Goal: Obtain resource: Download file/media

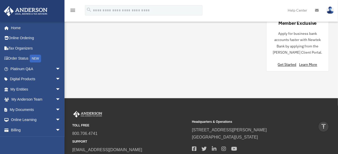
scroll to position [539, 0]
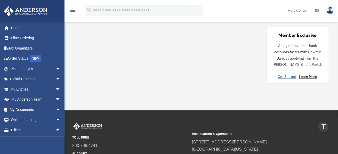
click at [290, 75] on link "Get Started" at bounding box center [288, 76] width 21 height 5
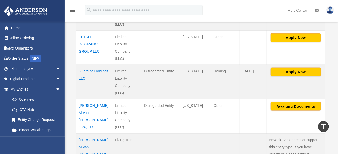
scroll to position [336, 0]
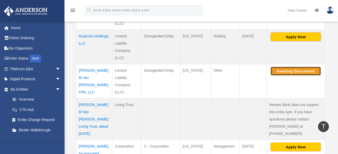
click at [283, 72] on button "Awaiting Documents" at bounding box center [296, 71] width 50 height 9
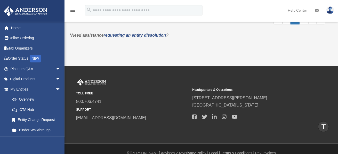
scroll to position [409, 0]
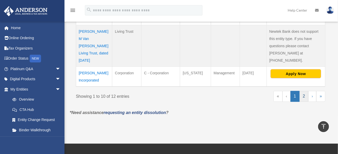
click at [305, 91] on link "2" at bounding box center [304, 96] width 9 height 11
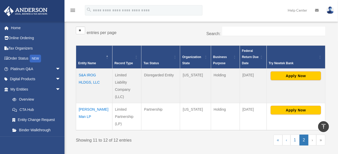
scroll to position [117, 0]
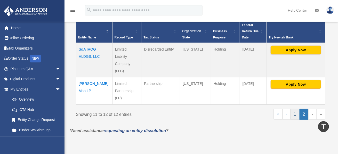
click at [297, 113] on link "1" at bounding box center [295, 114] width 9 height 11
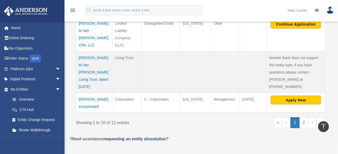
scroll to position [383, 0]
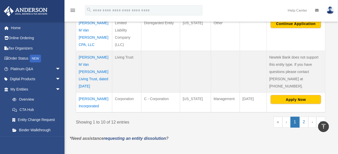
click at [92, 99] on td "[PERSON_NAME] Incorporated" at bounding box center [94, 103] width 36 height 20
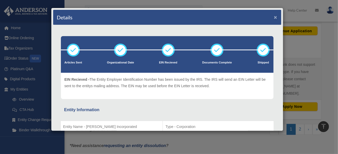
click at [274, 17] on button "×" at bounding box center [275, 16] width 3 height 5
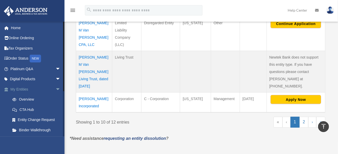
click at [56, 87] on span "arrow_drop_down" at bounding box center [61, 89] width 10 height 11
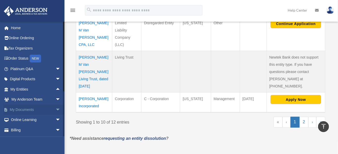
click at [56, 108] on span "arrow_drop_down" at bounding box center [61, 110] width 10 height 11
click at [21, 119] on link "Box" at bounding box center [37, 120] width 61 height 10
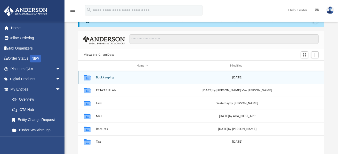
scroll to position [52, 0]
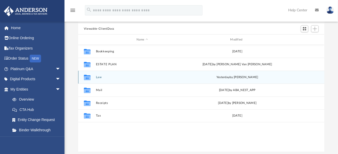
click at [89, 78] on icon "grid" at bounding box center [87, 78] width 7 height 4
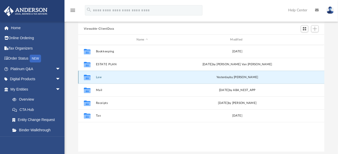
click at [99, 77] on button "Law" at bounding box center [142, 77] width 93 height 3
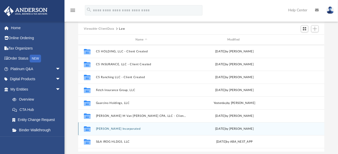
click at [107, 129] on button "[PERSON_NAME] Incorporated" at bounding box center [141, 128] width 91 height 3
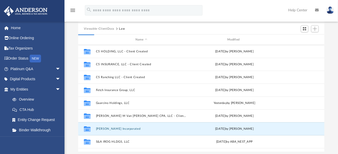
scroll to position [0, 0]
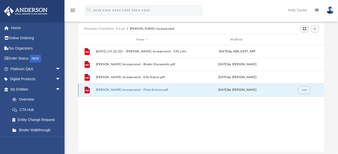
click at [147, 90] on button "[PERSON_NAME] Incorporated - Filed Articles.pdf" at bounding box center [142, 89] width 93 height 3
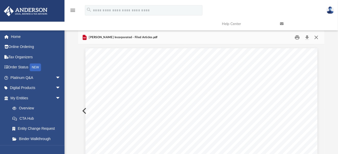
click at [320, 37] on button "Close" at bounding box center [316, 38] width 9 height 8
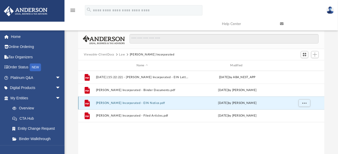
click at [150, 103] on button "[PERSON_NAME] Incorporated - EIN Notice.pdf" at bounding box center [142, 103] width 93 height 3
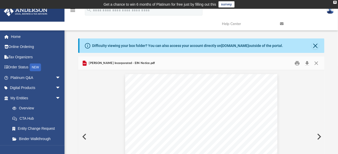
click at [84, 136] on button "Preview" at bounding box center [83, 137] width 11 height 14
click at [312, 47] on div "Difficulty viewing your box folder? You can also access your account directly o…" at bounding box center [202, 45] width 245 height 14
click at [316, 44] on button "Close" at bounding box center [315, 45] width 7 height 7
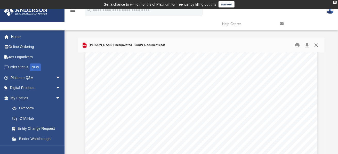
click at [315, 45] on button "Close" at bounding box center [316, 45] width 9 height 8
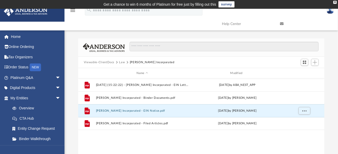
click at [122, 61] on button "Law" at bounding box center [122, 62] width 6 height 5
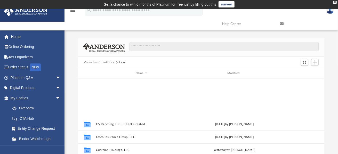
scroll to position [103, 0]
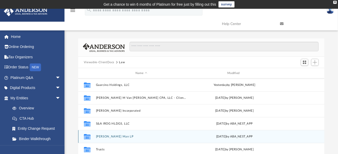
click at [102, 137] on button "[PERSON_NAME] Man LP" at bounding box center [141, 136] width 91 height 3
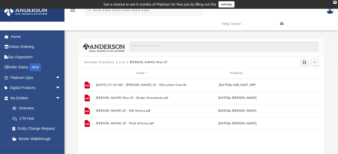
scroll to position [0, 0]
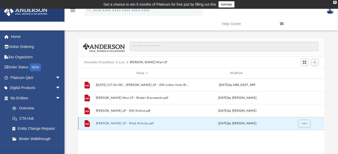
click at [132, 124] on button "[PERSON_NAME] LP - Filed Articles.pdf" at bounding box center [142, 123] width 93 height 3
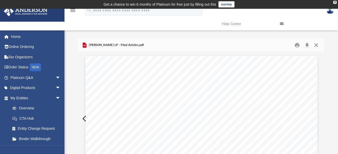
click at [316, 45] on button "Close" at bounding box center [316, 45] width 9 height 8
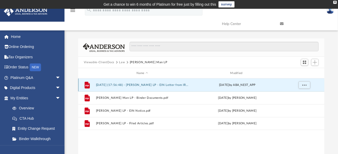
click at [148, 84] on button "[DATE] (17:56:48) - [PERSON_NAME] LP - EIN Letter from IRS.pdf" at bounding box center [142, 84] width 93 height 3
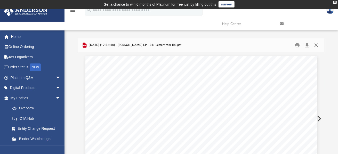
click at [316, 45] on button "Close" at bounding box center [316, 45] width 9 height 8
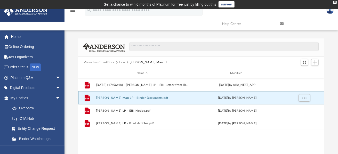
click at [143, 99] on button "[PERSON_NAME] Man LP - Binder Documents.pdf" at bounding box center [142, 97] width 93 height 3
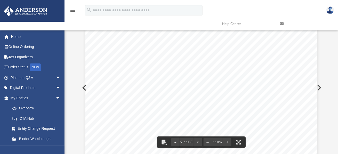
scroll to position [2764, 0]
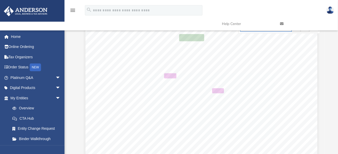
scroll to position [4660, 0]
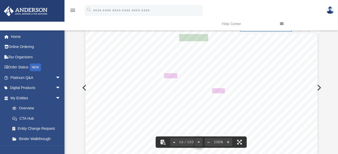
type input "*******"
click at [197, 142] on button "File preview" at bounding box center [199, 142] width 8 height 11
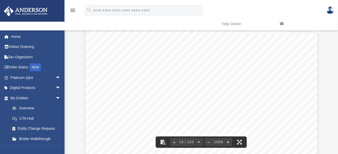
click at [197, 142] on button "File preview" at bounding box center [199, 142] width 8 height 11
click at [199, 142] on button "File preview" at bounding box center [199, 142] width 8 height 11
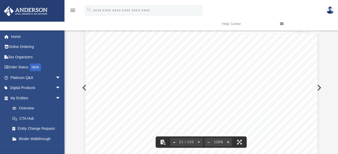
scroll to position [6474, 0]
click at [198, 141] on button "File preview" at bounding box center [199, 142] width 8 height 11
click at [198, 142] on button "File preview" at bounding box center [199, 142] width 8 height 11
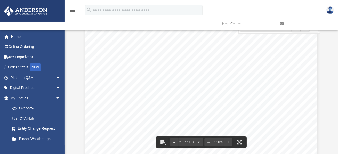
click at [198, 142] on button "File preview" at bounding box center [199, 142] width 8 height 11
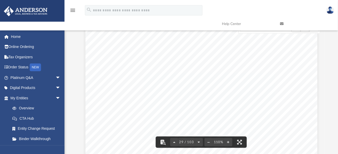
scroll to position [8632, 0]
click at [198, 142] on button "File preview" at bounding box center [199, 142] width 8 height 11
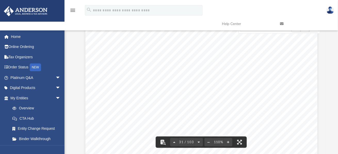
click at [198, 142] on button "File preview" at bounding box center [199, 142] width 8 height 11
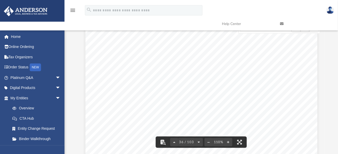
click at [198, 142] on button "File preview" at bounding box center [199, 142] width 8 height 11
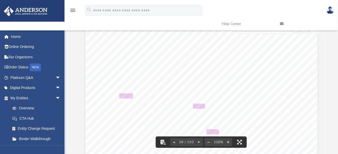
scroll to position [11715, 0]
click at [198, 142] on button "File preview" at bounding box center [199, 142] width 8 height 11
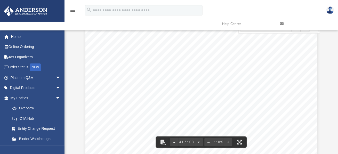
scroll to position [12640, 0]
click at [198, 142] on button "File preview" at bounding box center [199, 142] width 8 height 11
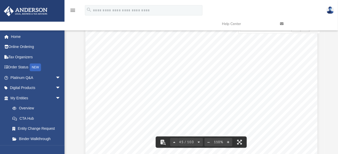
click at [198, 142] on button "File preview" at bounding box center [199, 142] width 8 height 11
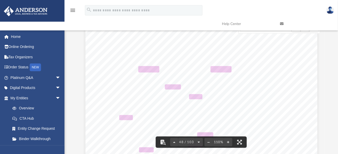
click at [198, 142] on button "File preview" at bounding box center [199, 142] width 8 height 11
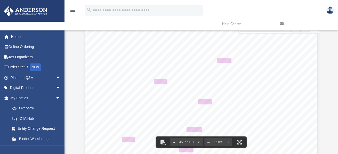
click at [198, 142] on button "File preview" at bounding box center [199, 142] width 8 height 11
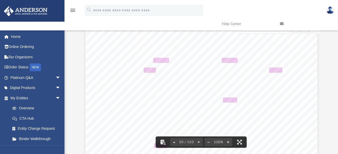
click at [198, 142] on button "File preview" at bounding box center [199, 142] width 8 height 11
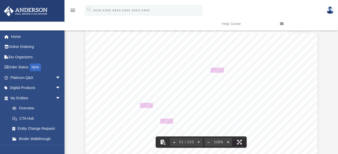
click at [198, 142] on button "File preview" at bounding box center [199, 142] width 8 height 11
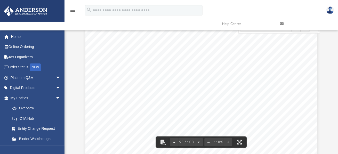
click at [198, 142] on button "File preview" at bounding box center [199, 142] width 8 height 11
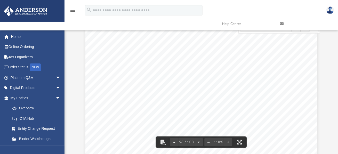
scroll to position [17881, 0]
click at [198, 142] on button "File preview" at bounding box center [199, 142] width 8 height 11
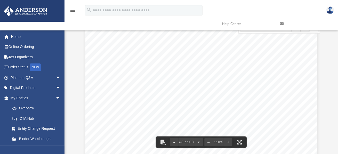
click at [198, 142] on button "File preview" at bounding box center [199, 142] width 8 height 11
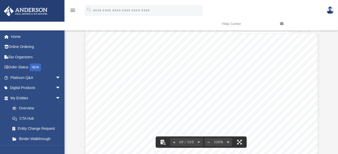
scroll to position [20656, 0]
click at [198, 142] on button "File preview" at bounding box center [199, 142] width 8 height 11
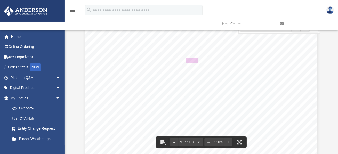
click at [198, 142] on button "File preview" at bounding box center [199, 142] width 8 height 11
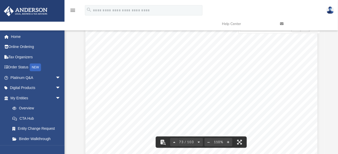
scroll to position [22506, 0]
click at [199, 142] on button "File preview" at bounding box center [199, 142] width 8 height 11
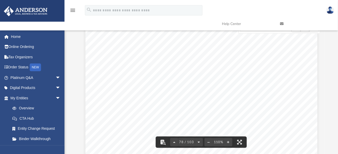
click at [199, 142] on button "File preview" at bounding box center [199, 142] width 8 height 11
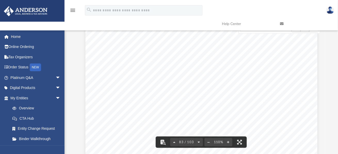
click at [199, 142] on button "File preview" at bounding box center [199, 142] width 8 height 11
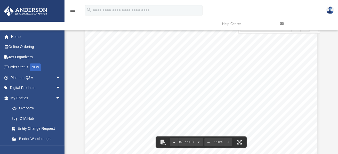
click at [199, 142] on button "File preview" at bounding box center [199, 142] width 8 height 11
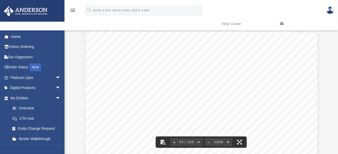
click at [199, 142] on button "File preview" at bounding box center [199, 142] width 8 height 11
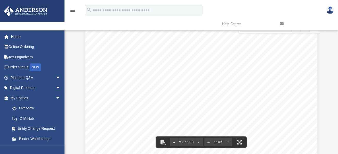
click at [199, 142] on button "File preview" at bounding box center [199, 142] width 8 height 11
click at [199, 142] on button "File preview" at bounding box center [200, 142] width 8 height 11
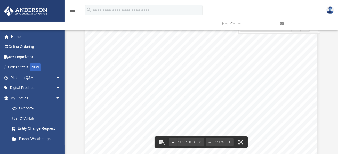
click at [199, 142] on button "File preview" at bounding box center [200, 142] width 8 height 11
click at [199, 142] on div "103 / 103" at bounding box center [186, 142] width 35 height 8
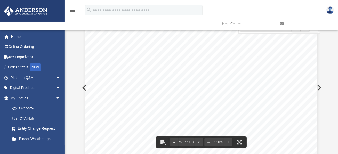
click at [330, 12] on img at bounding box center [331, 9] width 8 height 7
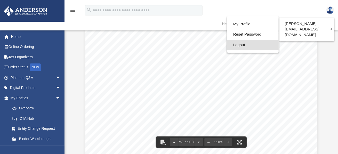
click at [235, 46] on link "Logout" at bounding box center [253, 45] width 52 height 11
